Goal: Transaction & Acquisition: Purchase product/service

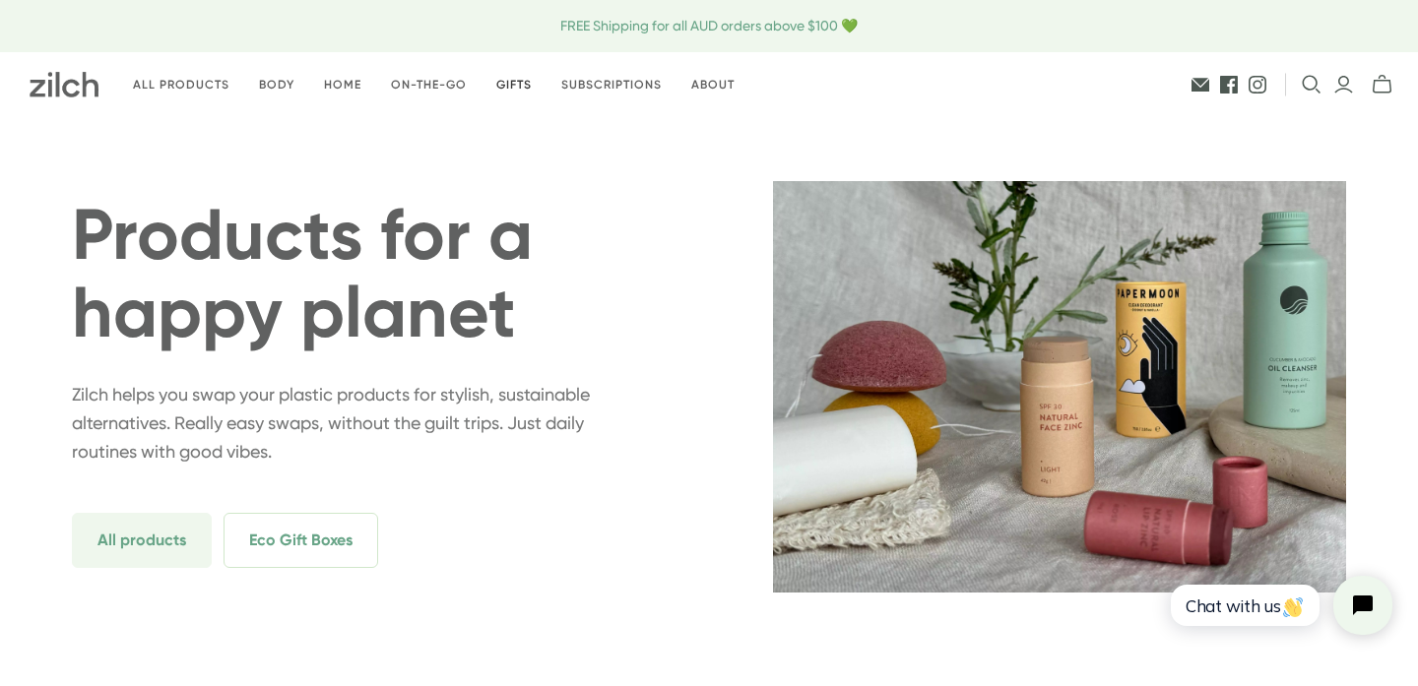
click at [502, 90] on link "Gifts" at bounding box center [513, 85] width 65 height 46
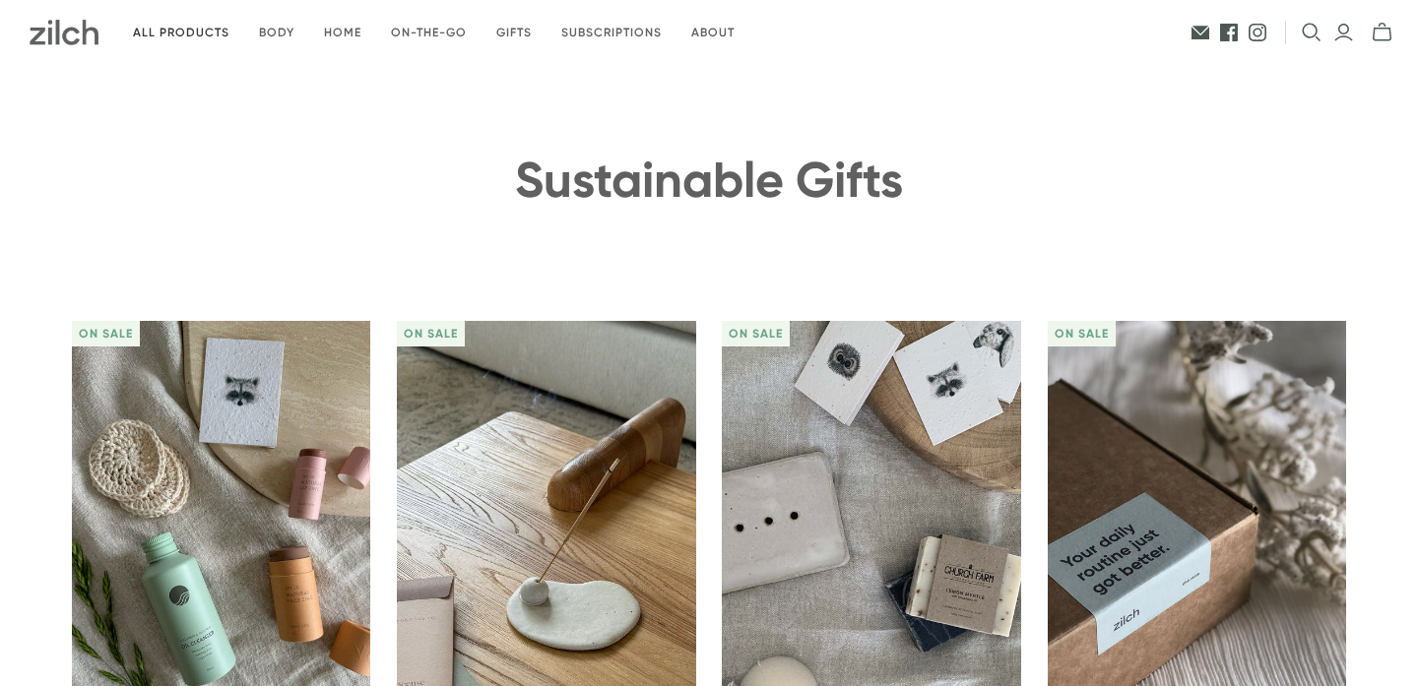
click at [193, 13] on link "All products" at bounding box center [181, 33] width 126 height 46
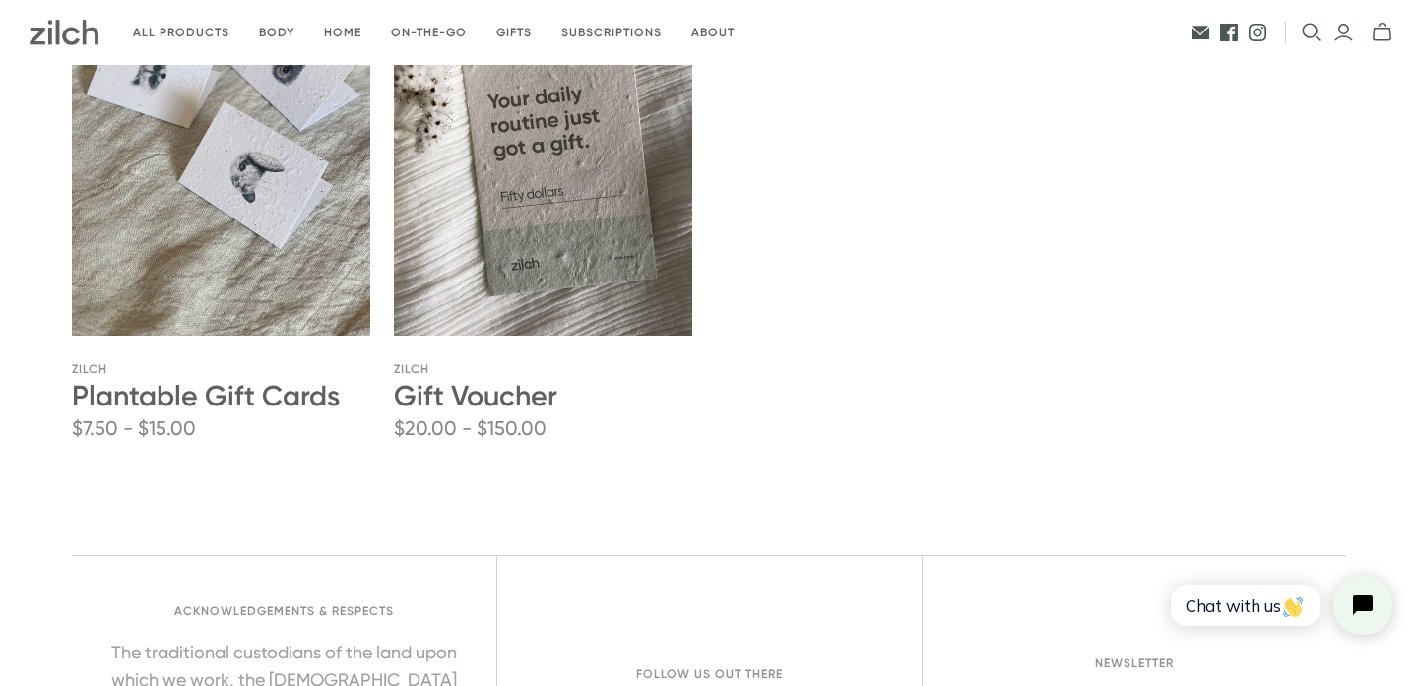
scroll to position [4830, 0]
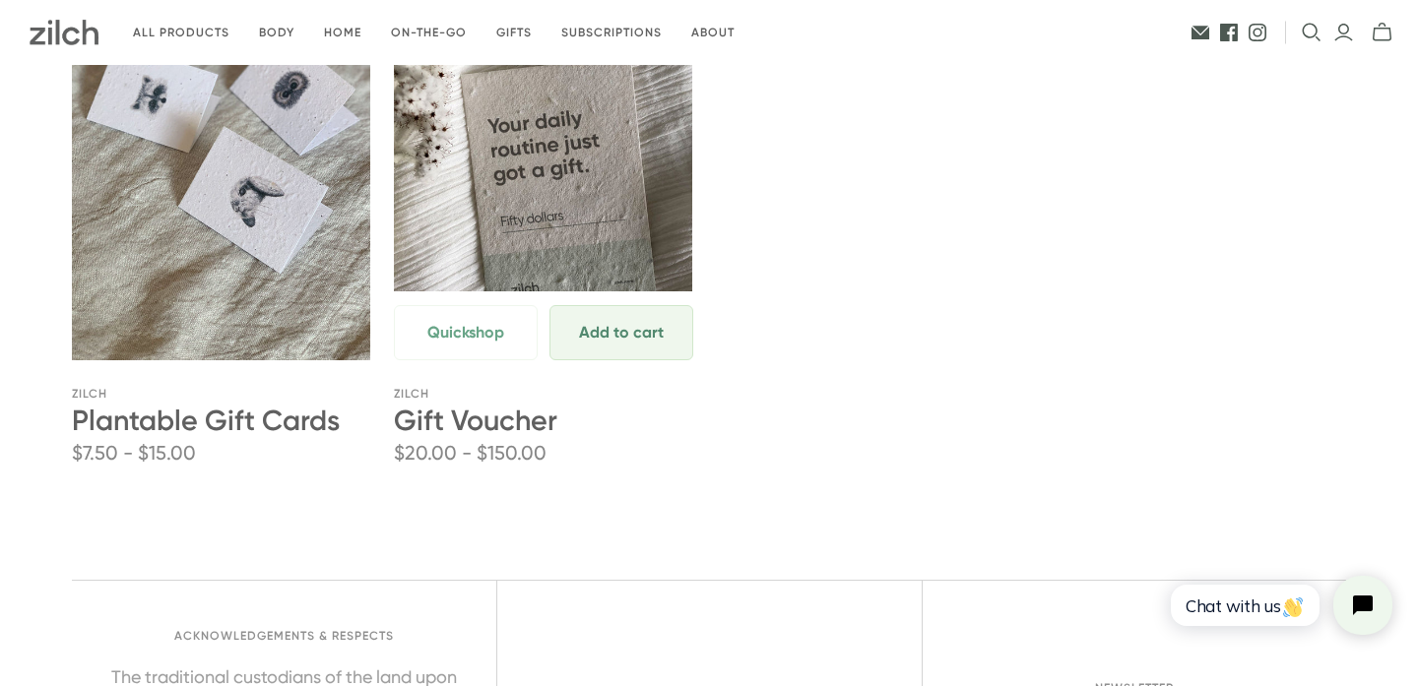
click at [605, 336] on span "Add to cart" at bounding box center [620, 333] width 85 height 24
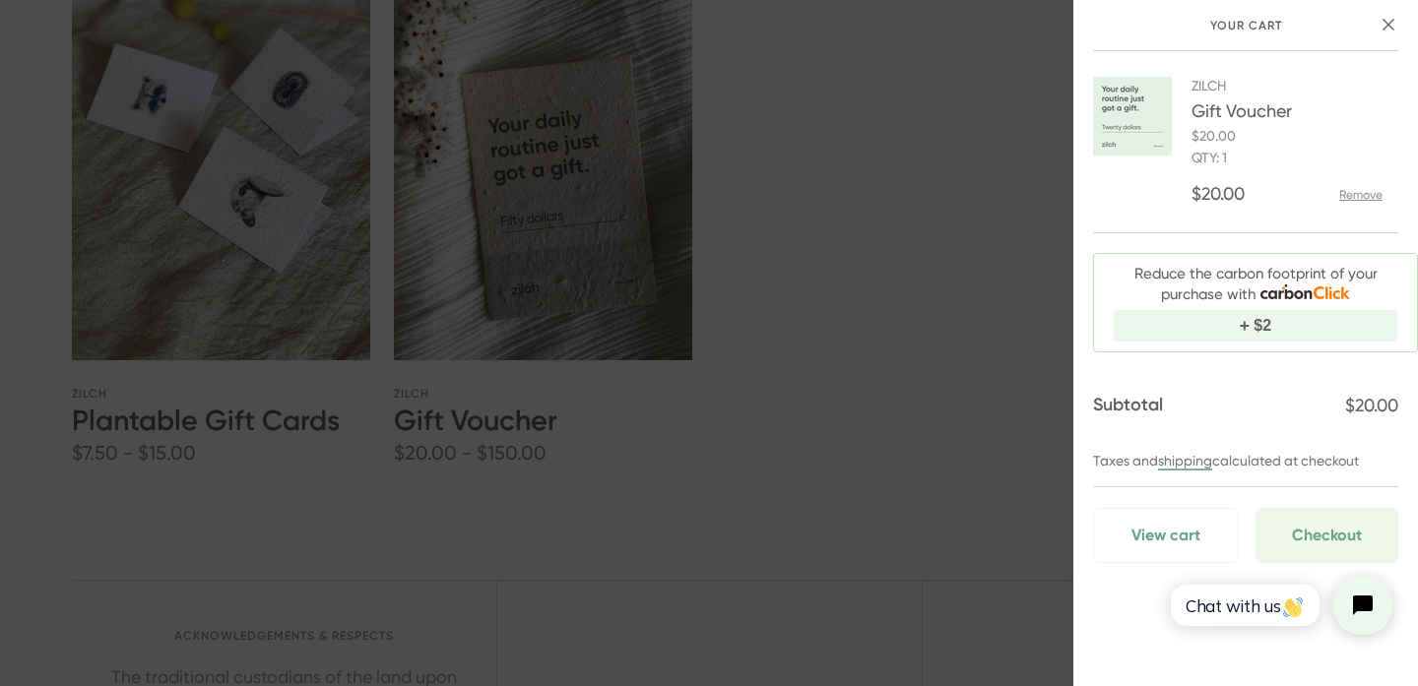
click at [890, 183] on div "Your cart Zilch Gift Voucher $20.00 Qty: 1 $20.00 Remove Reduce the carbon foot…" at bounding box center [709, 343] width 1418 height 686
